Goal: Entertainment & Leisure: Consume media (video, audio)

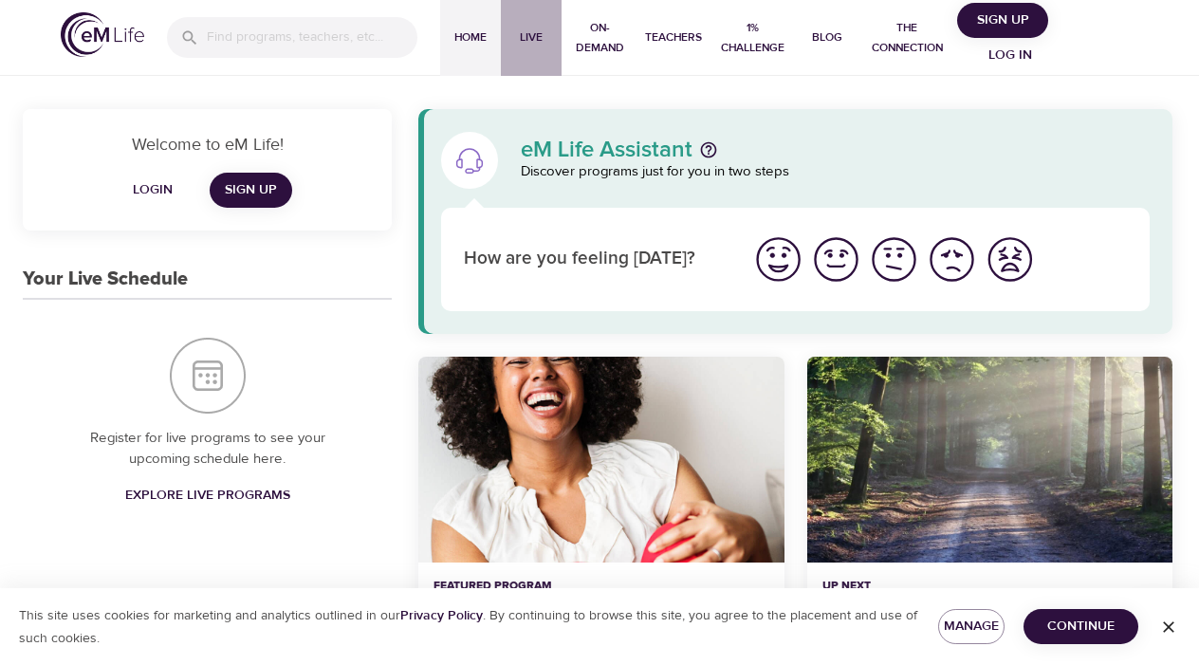
click at [528, 31] on span "Live" at bounding box center [532, 38] width 46 height 20
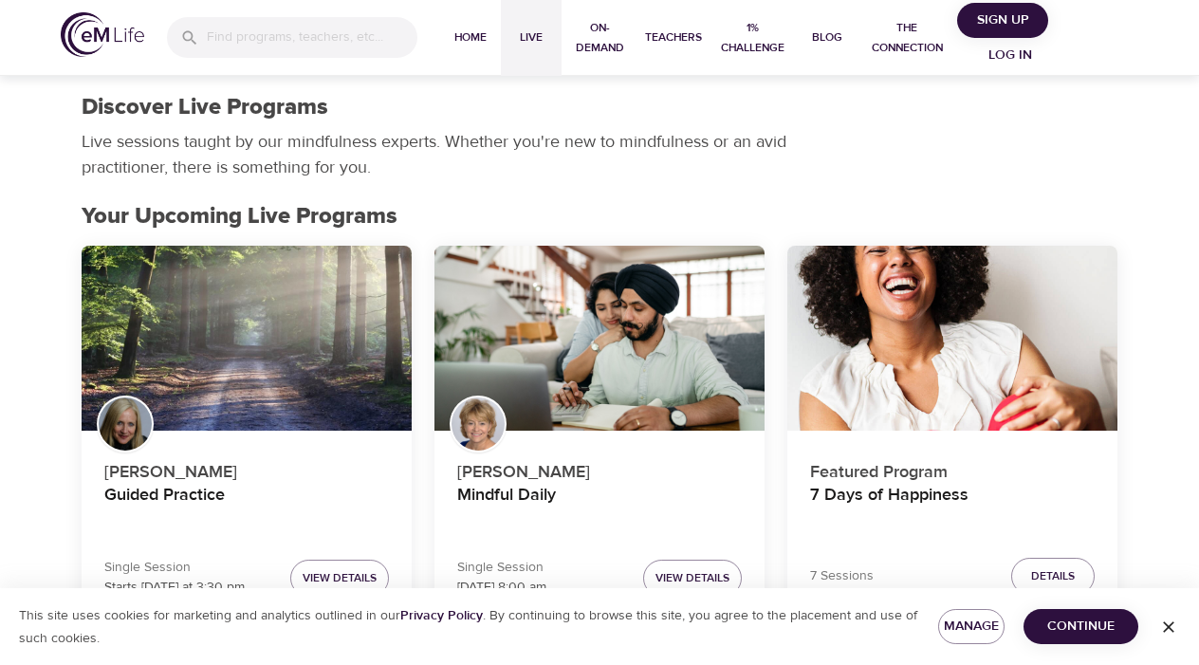
click at [531, 29] on span "Live" at bounding box center [532, 38] width 46 height 20
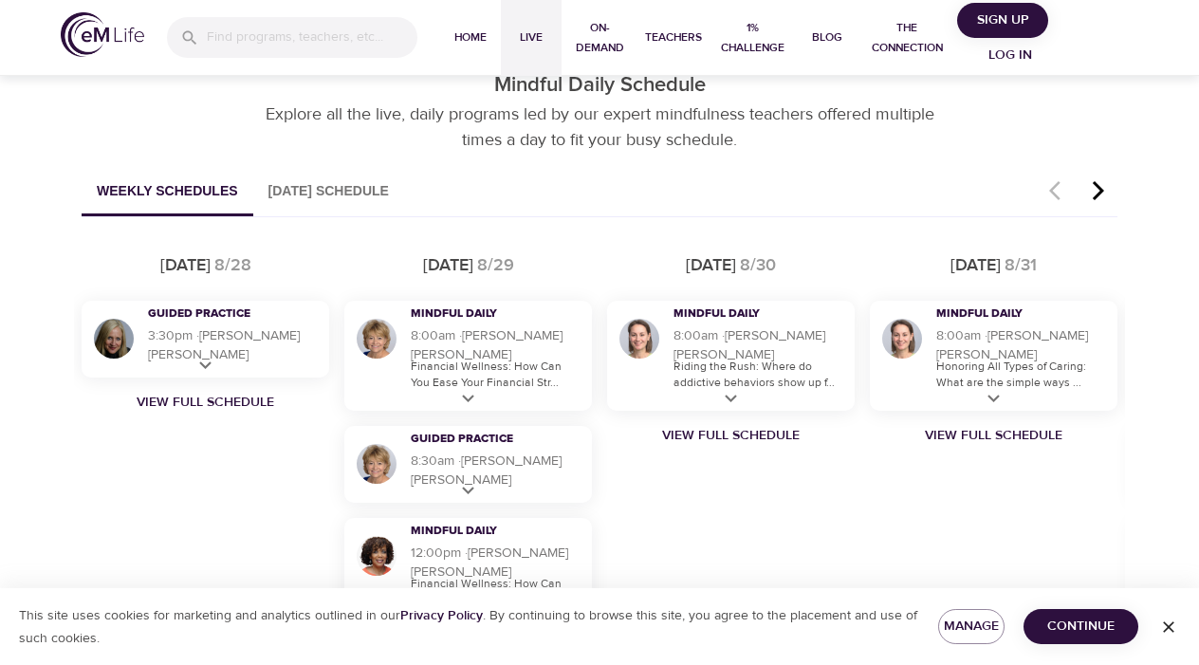
scroll to position [1124, 0]
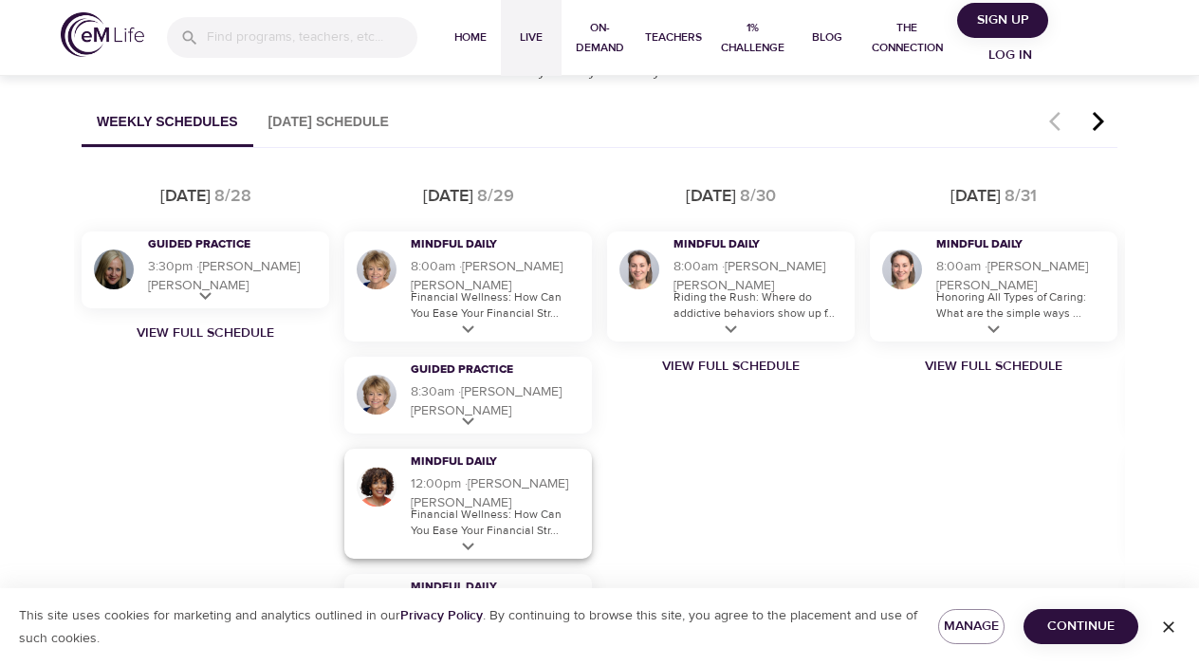
click at [447, 514] on p "Financial Wellness: How Can You Ease Your Financial Str..." at bounding box center [497, 523] width 172 height 32
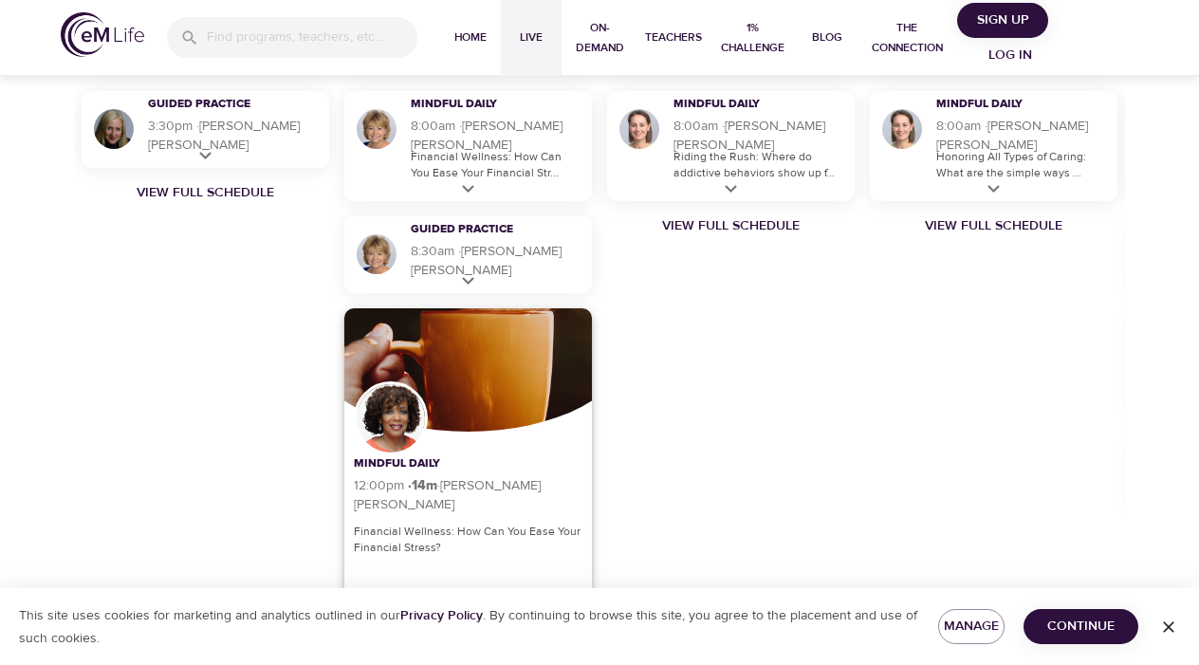
scroll to position [1272, 0]
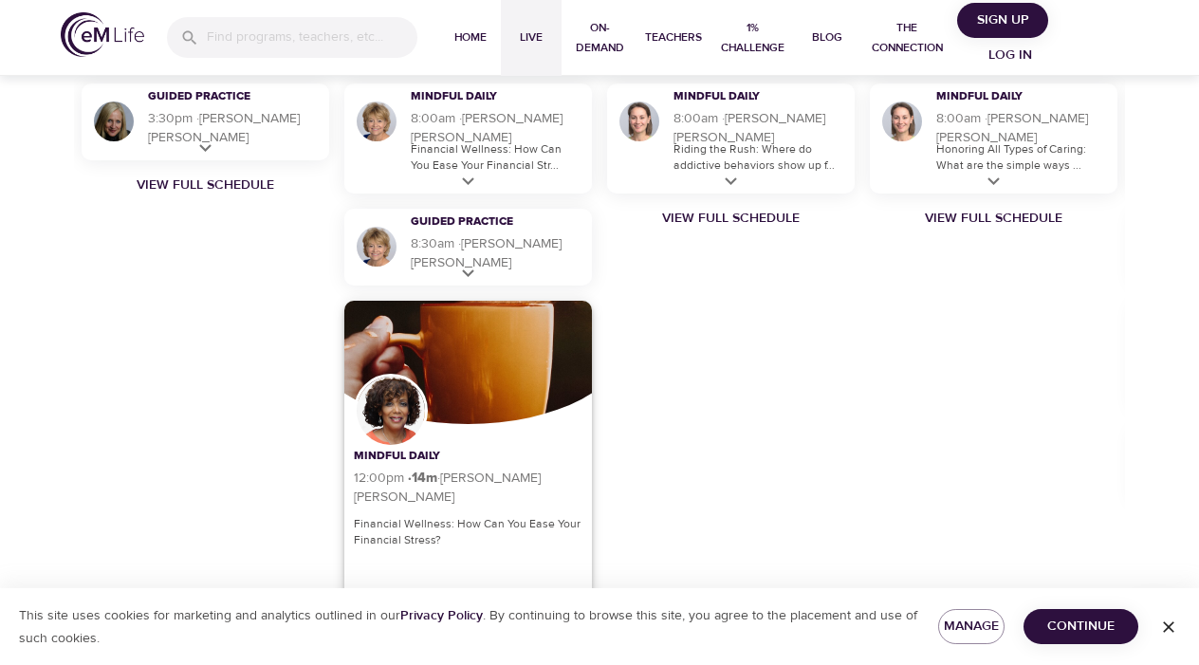
click at [418, 519] on p "Financial Wellness: How Can You Ease Your Financial Stress?" at bounding box center [468, 532] width 229 height 32
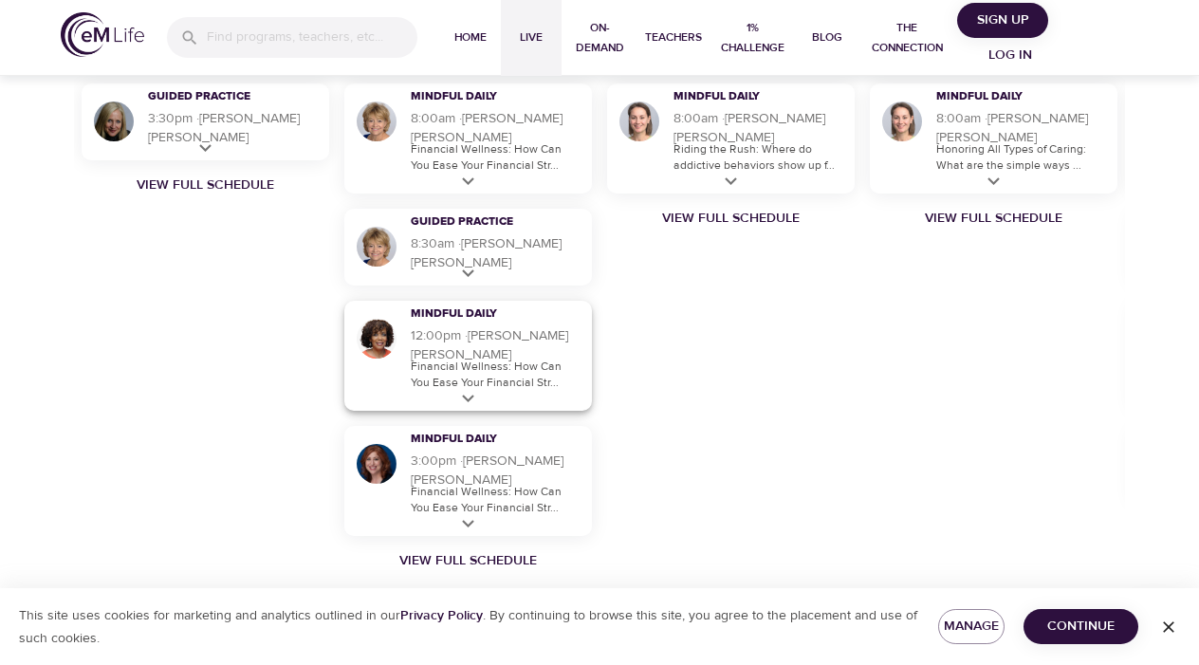
click at [484, 367] on p "Financial Wellness: How Can You Ease Your Financial Str..." at bounding box center [497, 375] width 172 height 32
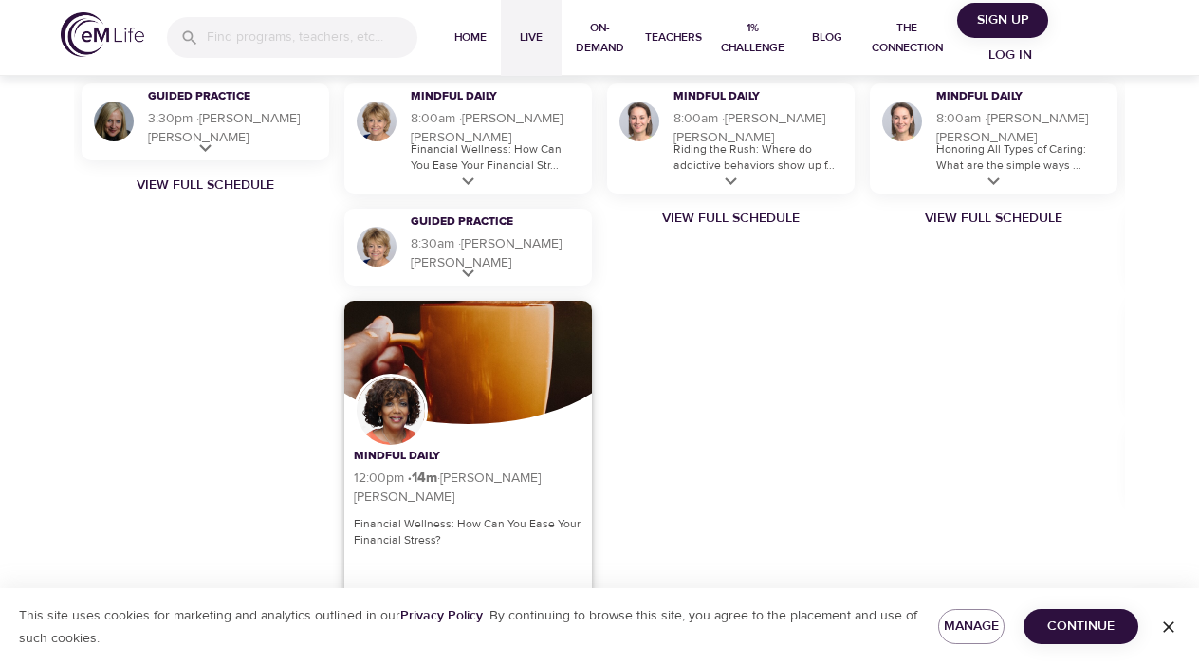
click at [444, 530] on p "Financial Wellness: How Can You Ease Your Financial Stress?" at bounding box center [468, 532] width 229 height 32
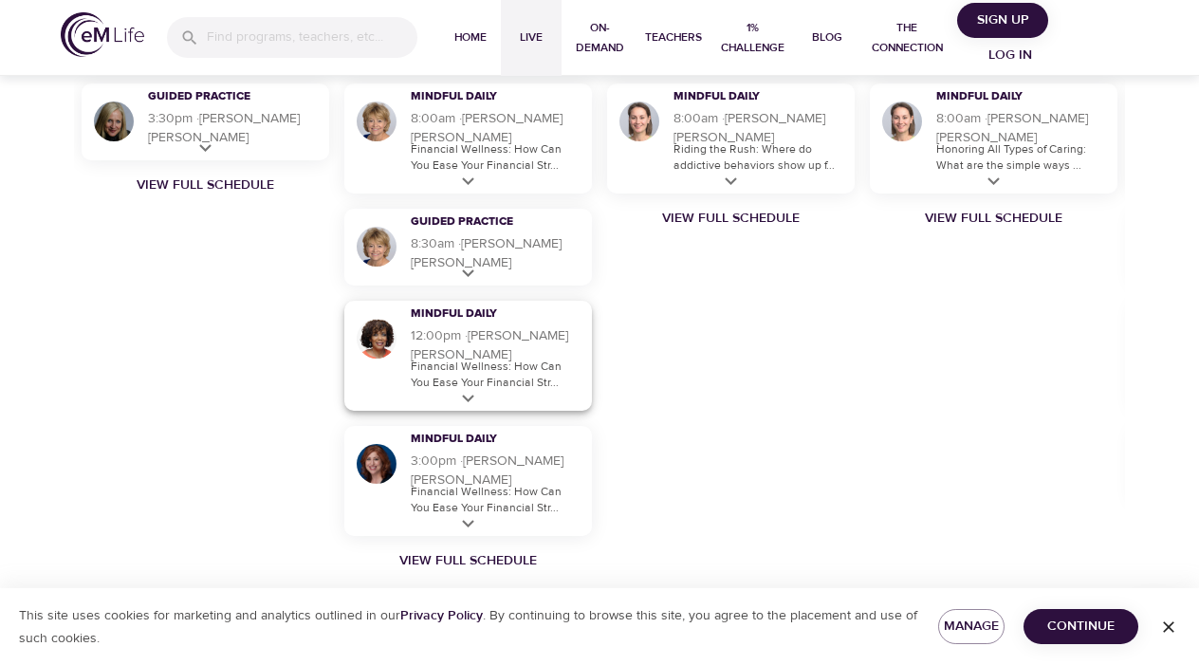
click at [515, 376] on p "Financial Wellness: How Can You Ease Your Financial Str..." at bounding box center [497, 375] width 172 height 32
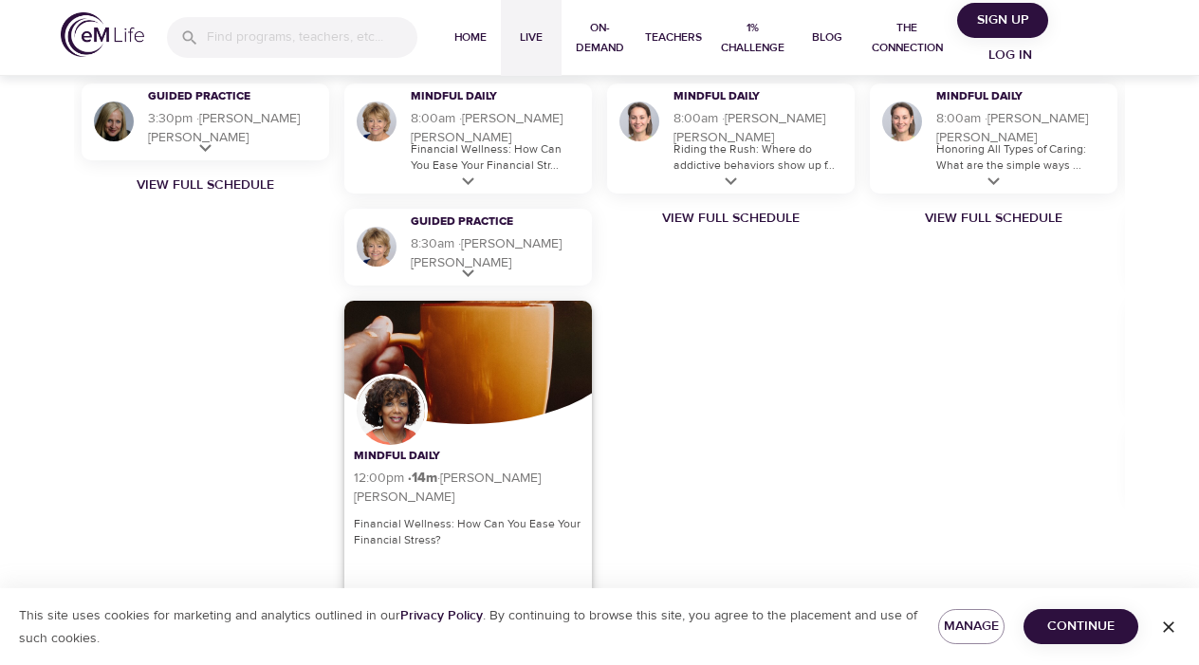
click at [423, 533] on p "Financial Wellness: How Can You Ease Your Financial Stress?" at bounding box center [468, 532] width 229 height 32
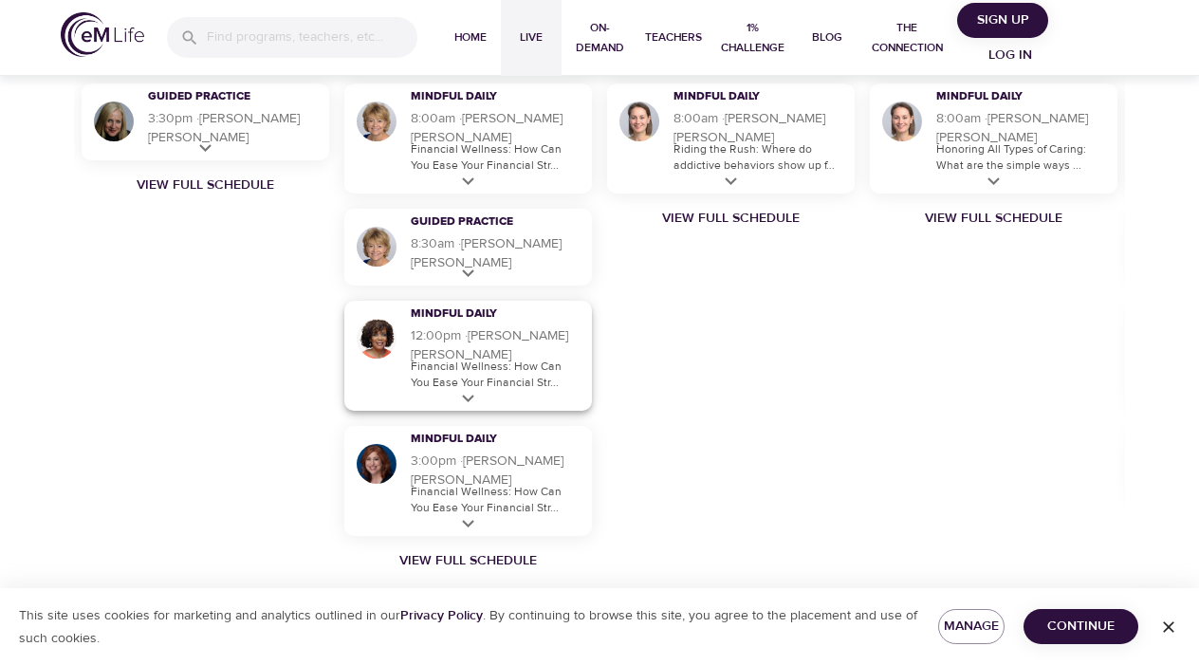
click at [423, 533] on div "Mindful Daily 3:00pm · 14 m · [PERSON_NAME] Financial Wellness: How Can You Eas…" at bounding box center [468, 481] width 248 height 110
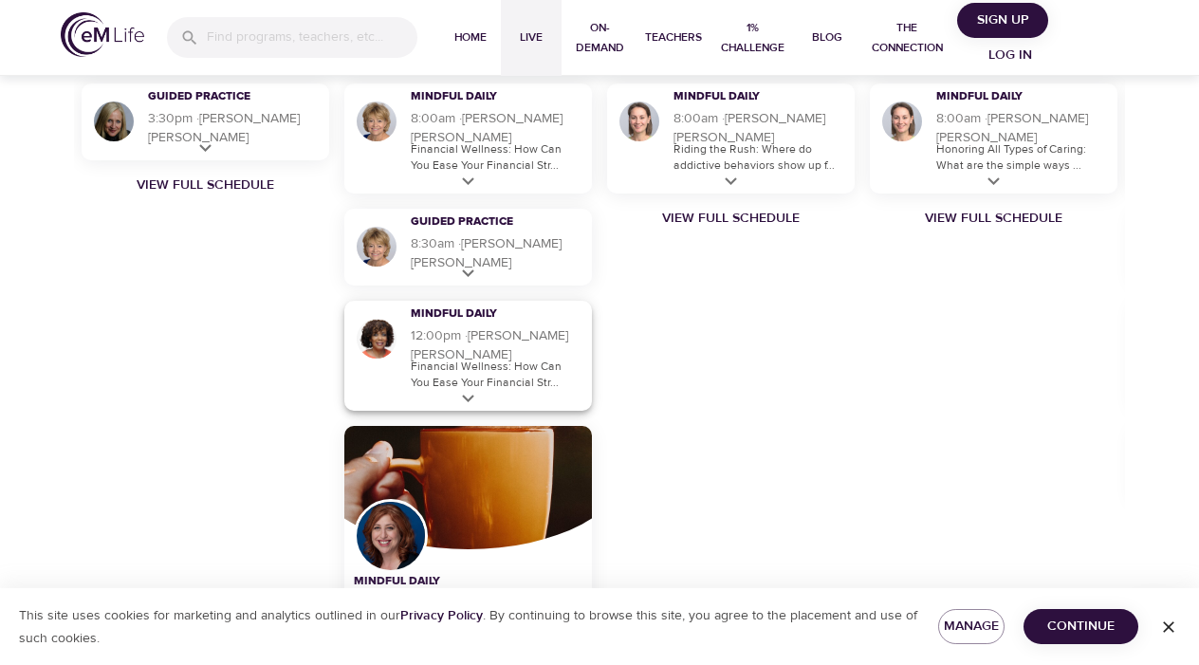
click at [466, 370] on p "Financial Wellness: How Can You Ease Your Financial Str..." at bounding box center [497, 375] width 172 height 32
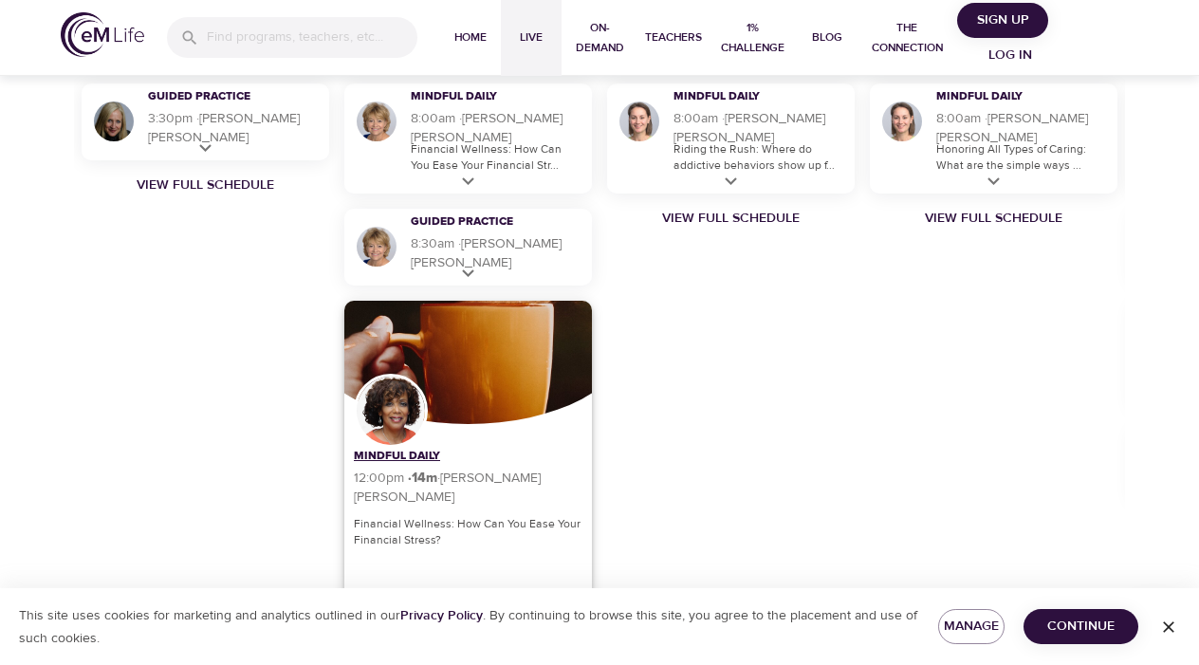
click at [416, 465] on h3 "Mindful Daily" at bounding box center [427, 457] width 147 height 16
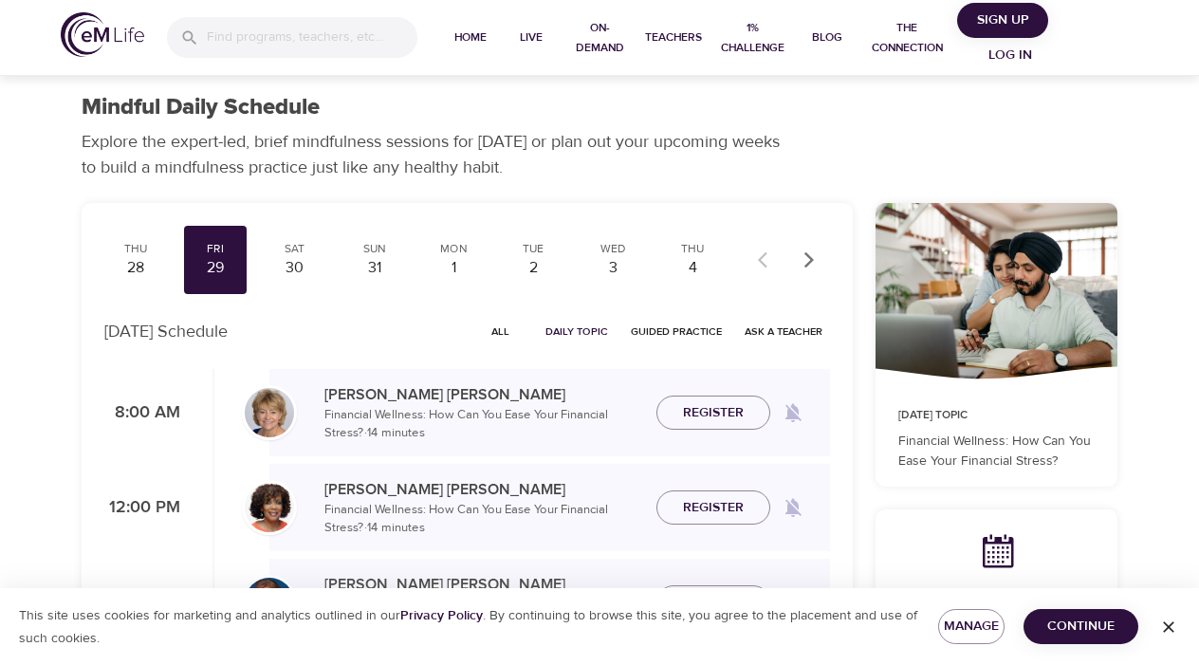
drag, startPoint x: 369, startPoint y: 522, endPoint x: 325, endPoint y: 513, distance: 44.5
click at [325, 513] on p "Financial Wellness: How Can You Ease Your Financial Stress? · 14 minutes" at bounding box center [483, 519] width 317 height 37
copy p "Financial Wellness: How Can You Ease Your Financial Stress? ·"
